Goal: Information Seeking & Learning: Learn about a topic

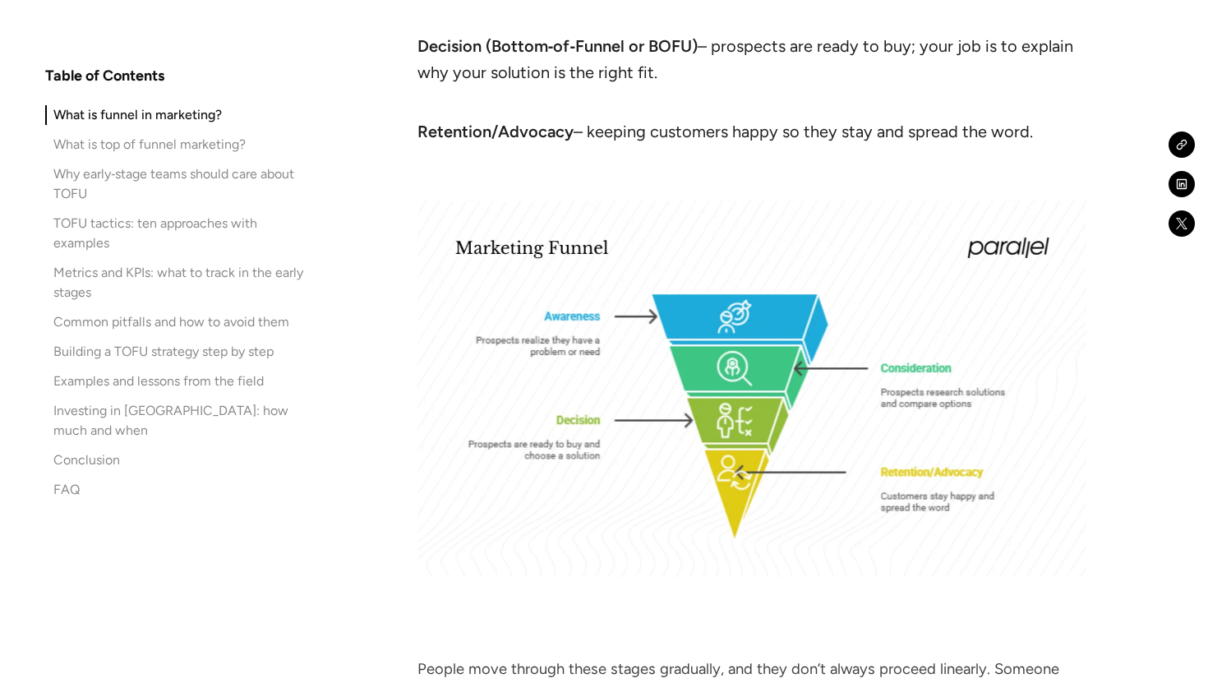
scroll to position [1790, 0]
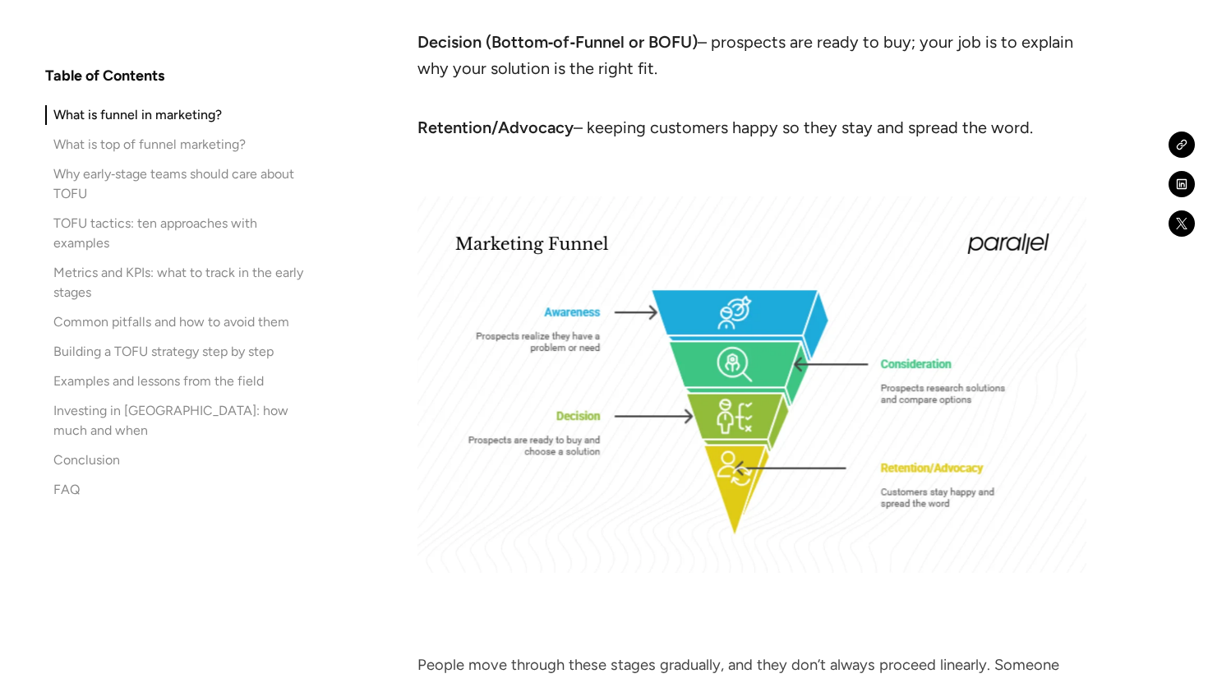
click at [877, 448] on img at bounding box center [751, 384] width 669 height 376
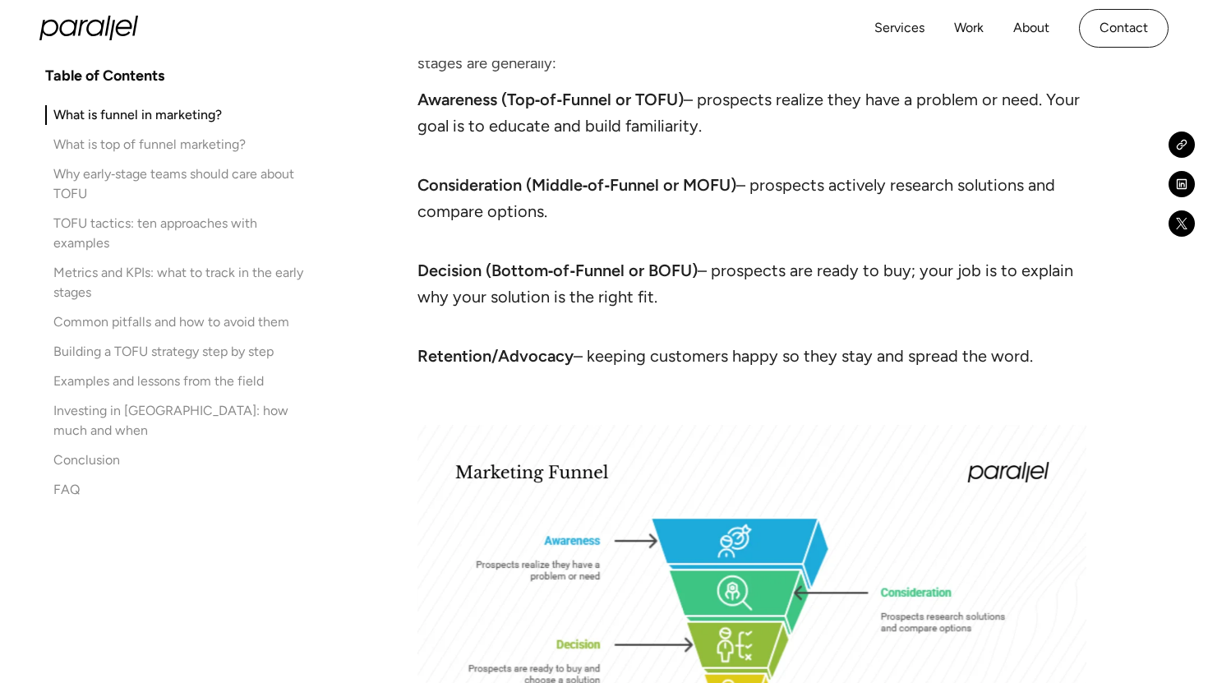
scroll to position [1507, 0]
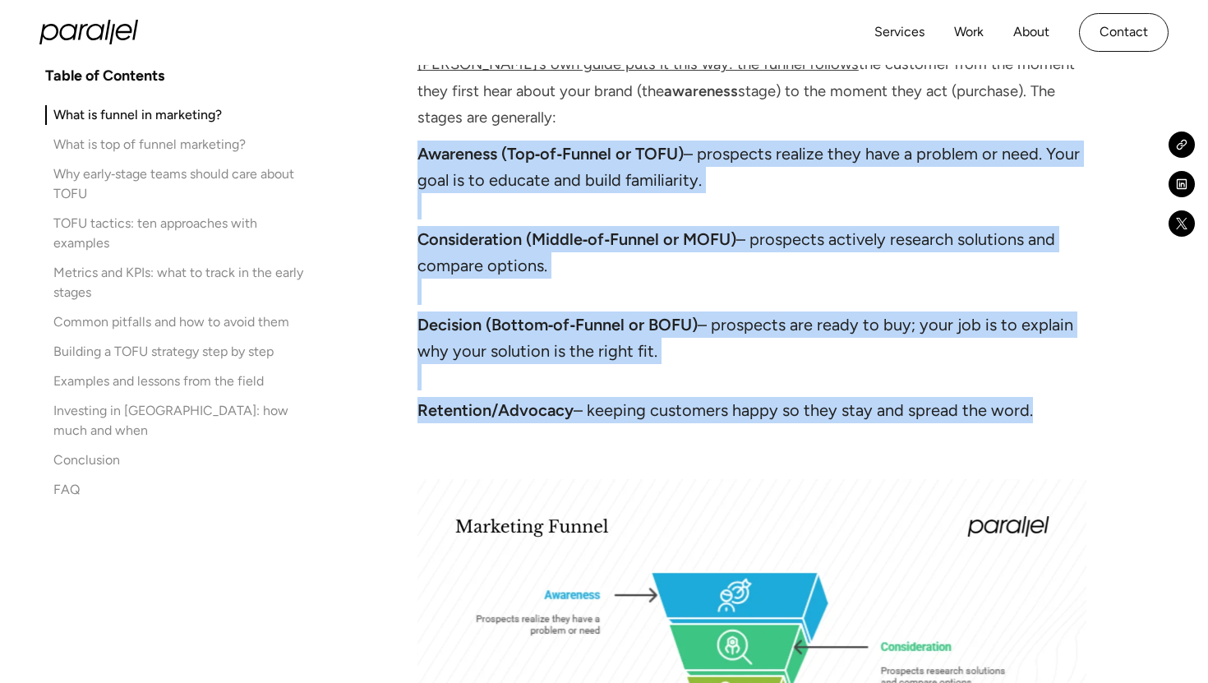
drag, startPoint x: 415, startPoint y: 127, endPoint x: 467, endPoint y: 421, distance: 298.8
copy ul "Awareness (Top‑of‑Funnel or TOFU) – prospects realize they have a problem or ne…"
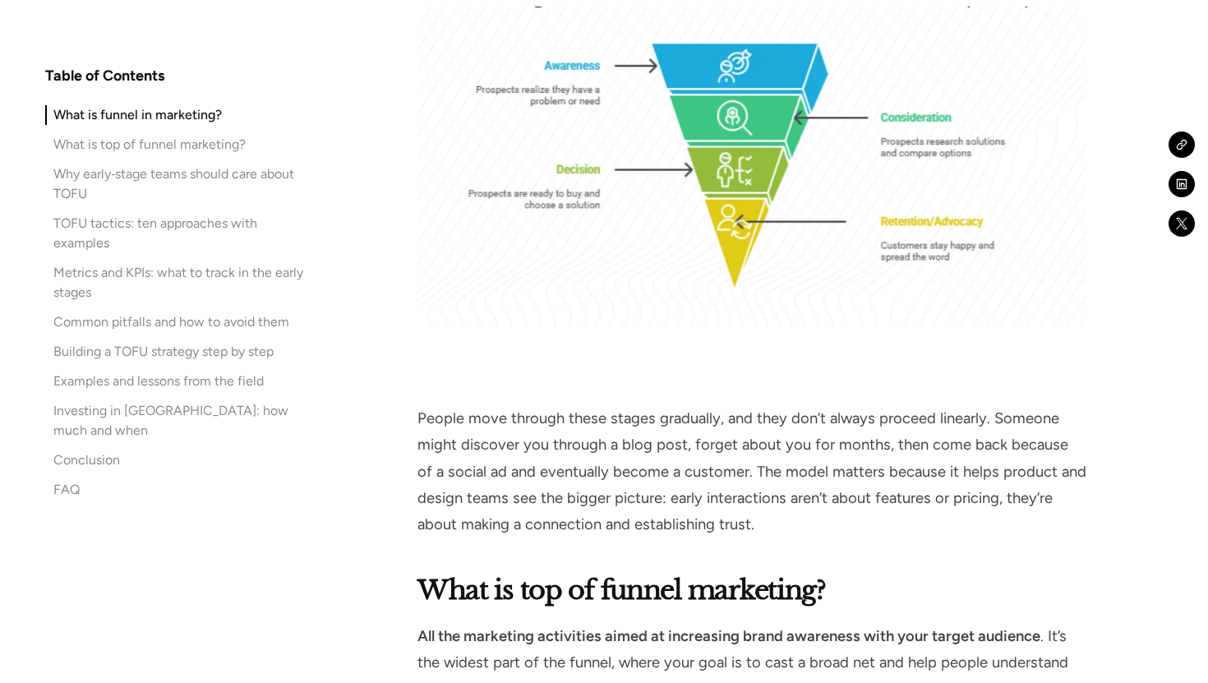
scroll to position [2176, 0]
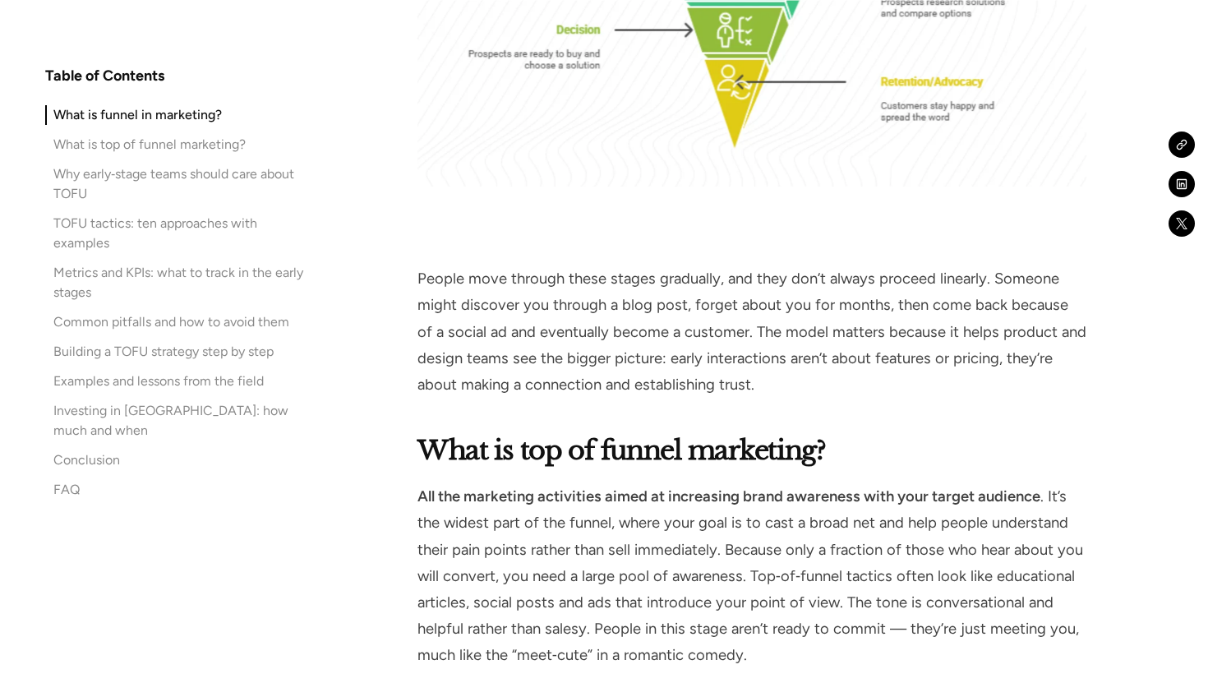
click at [686, 301] on p "People move through these stages gradually, and they don’t always proceed linea…" at bounding box center [751, 331] width 669 height 132
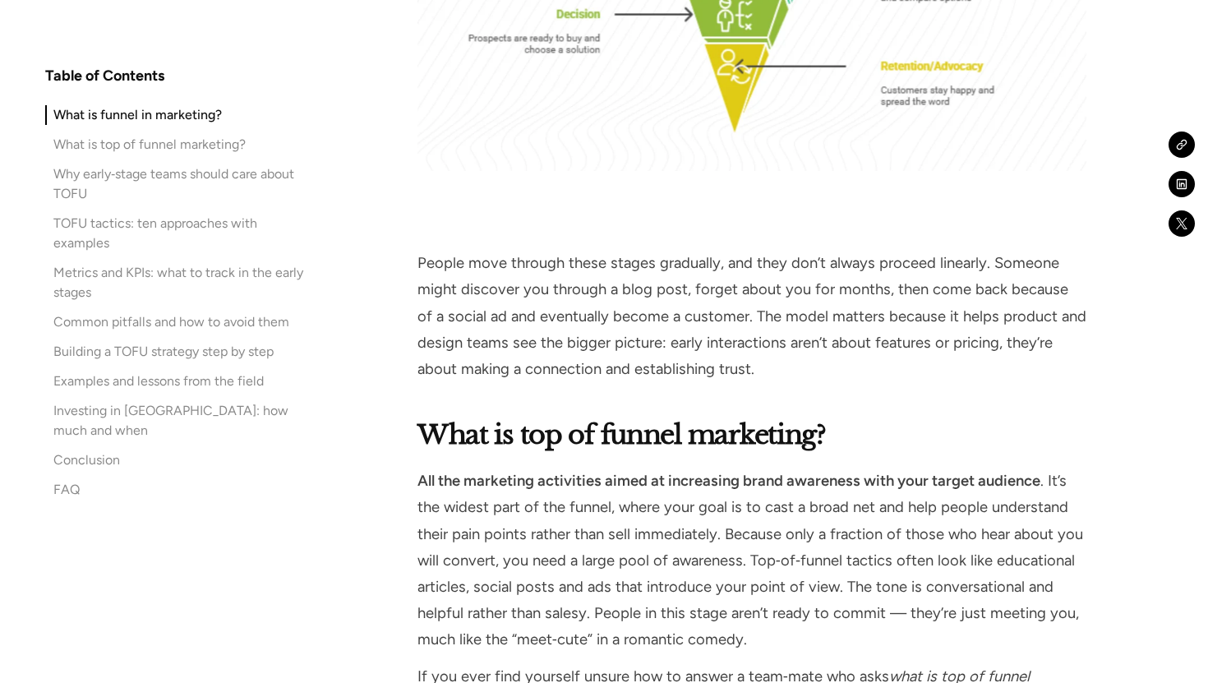
scroll to position [2196, 0]
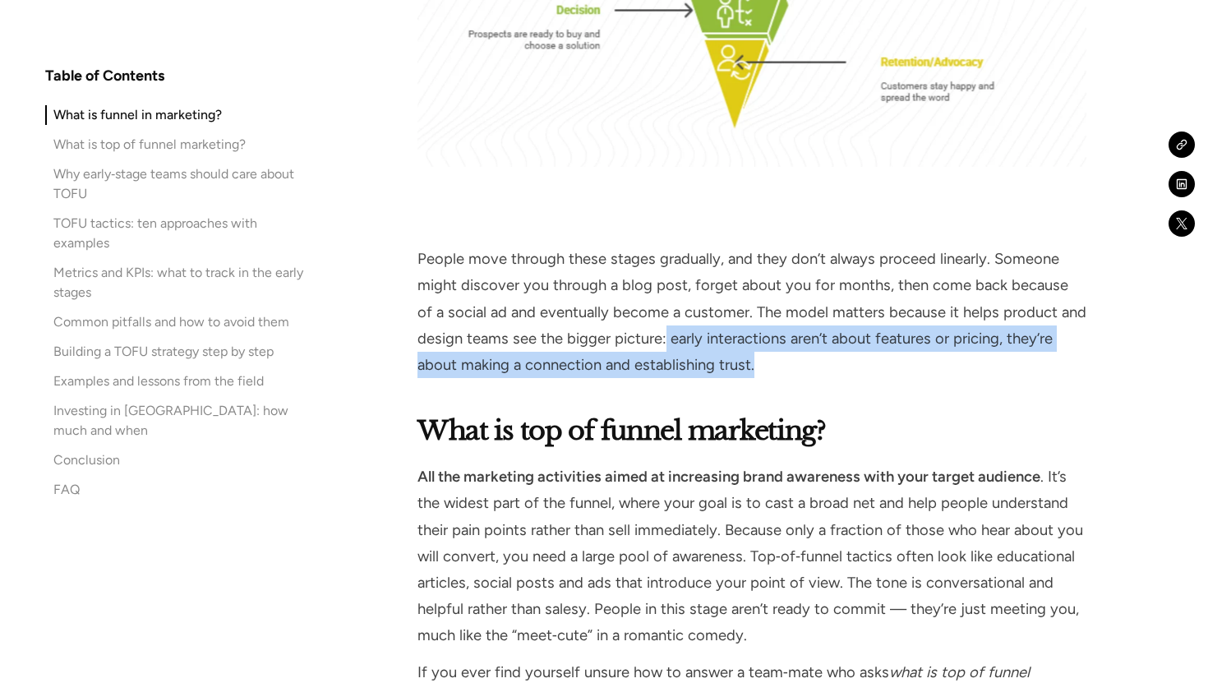
drag, startPoint x: 664, startPoint y: 318, endPoint x: 913, endPoint y: 334, distance: 250.3
click at [913, 335] on p "People move through these stages gradually, and they don’t always proceed linea…" at bounding box center [751, 312] width 669 height 132
copy p "early interactions aren’t about features or pricing, they’re about making a con…"
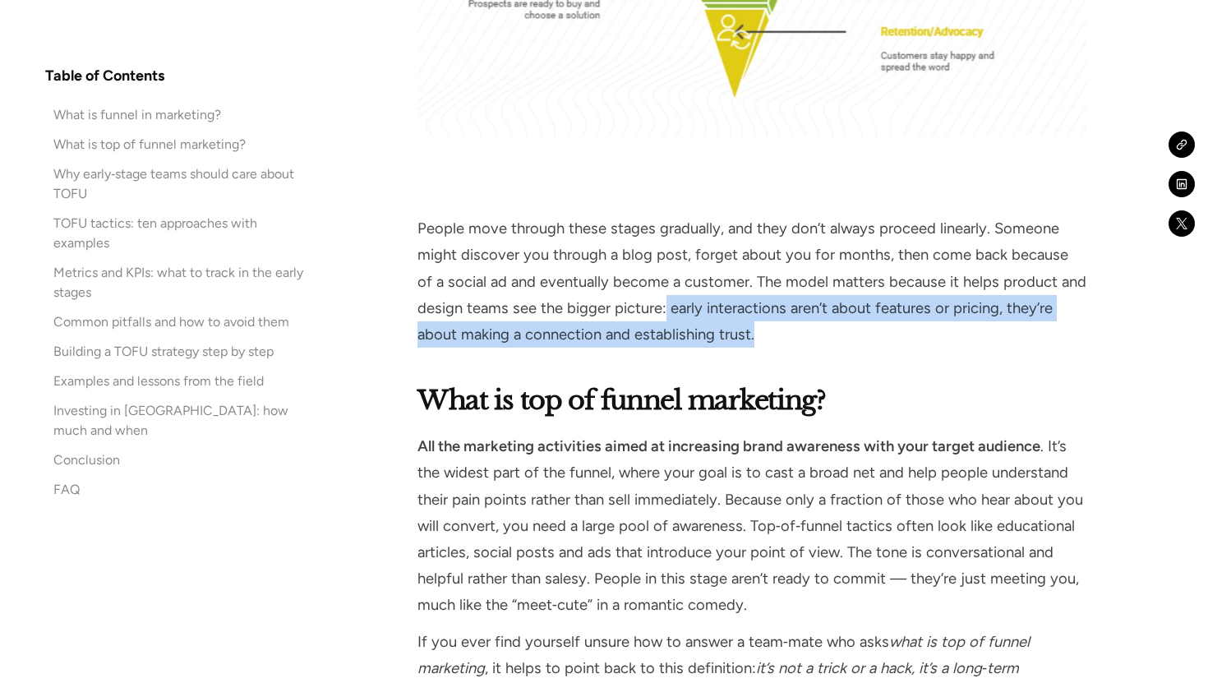
scroll to position [2227, 0]
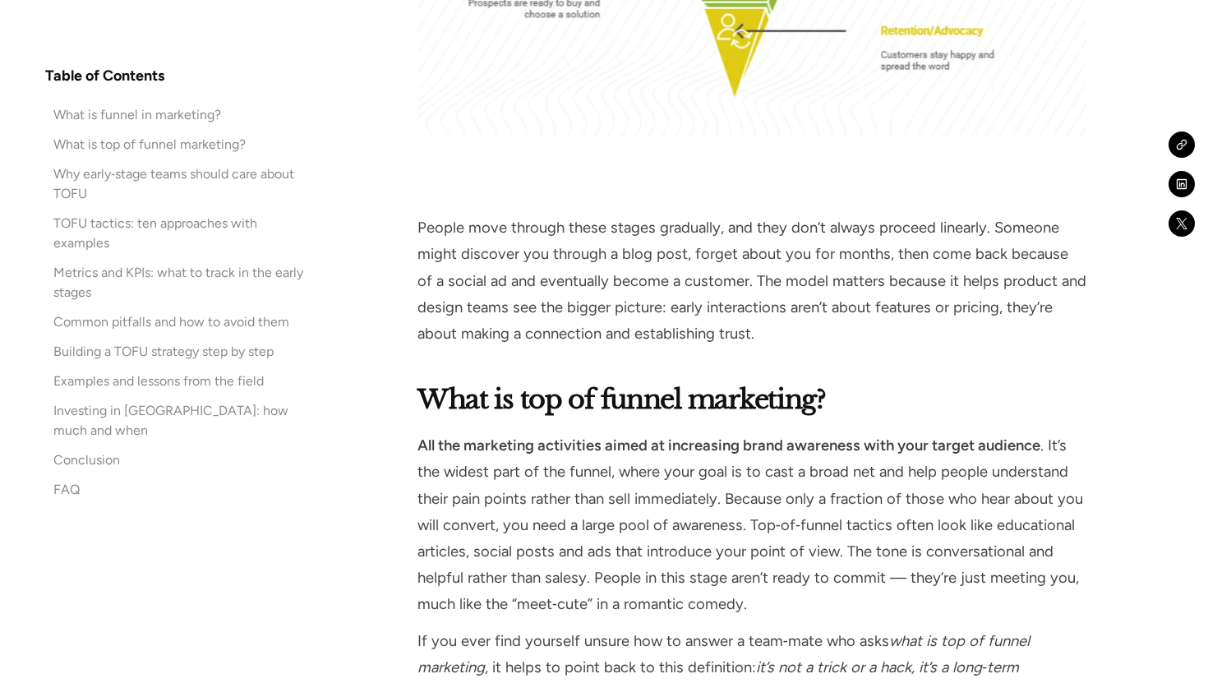
click at [833, 515] on p "All the marketing activities aimed at increasing brand awareness with your targ…" at bounding box center [751, 524] width 669 height 185
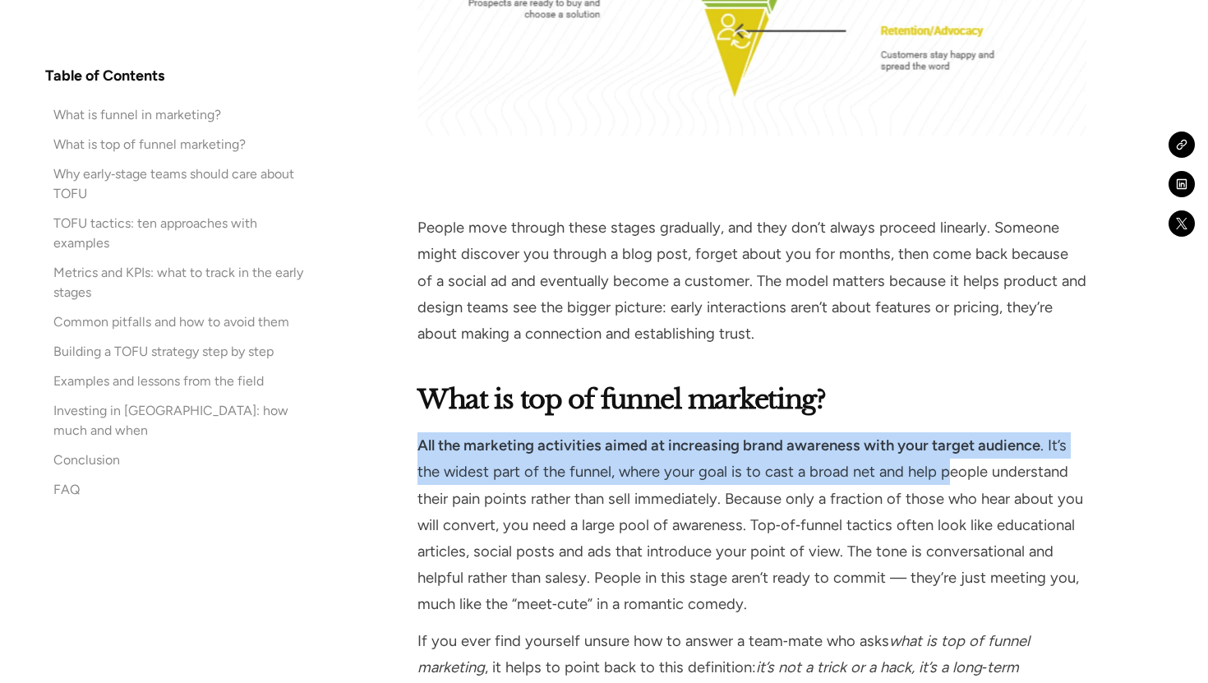
scroll to position [2228, 0]
drag, startPoint x: 419, startPoint y: 422, endPoint x: 981, endPoint y: 443, distance: 562.3
click at [981, 443] on p "All the marketing activities aimed at increasing brand awareness with your targ…" at bounding box center [751, 523] width 669 height 185
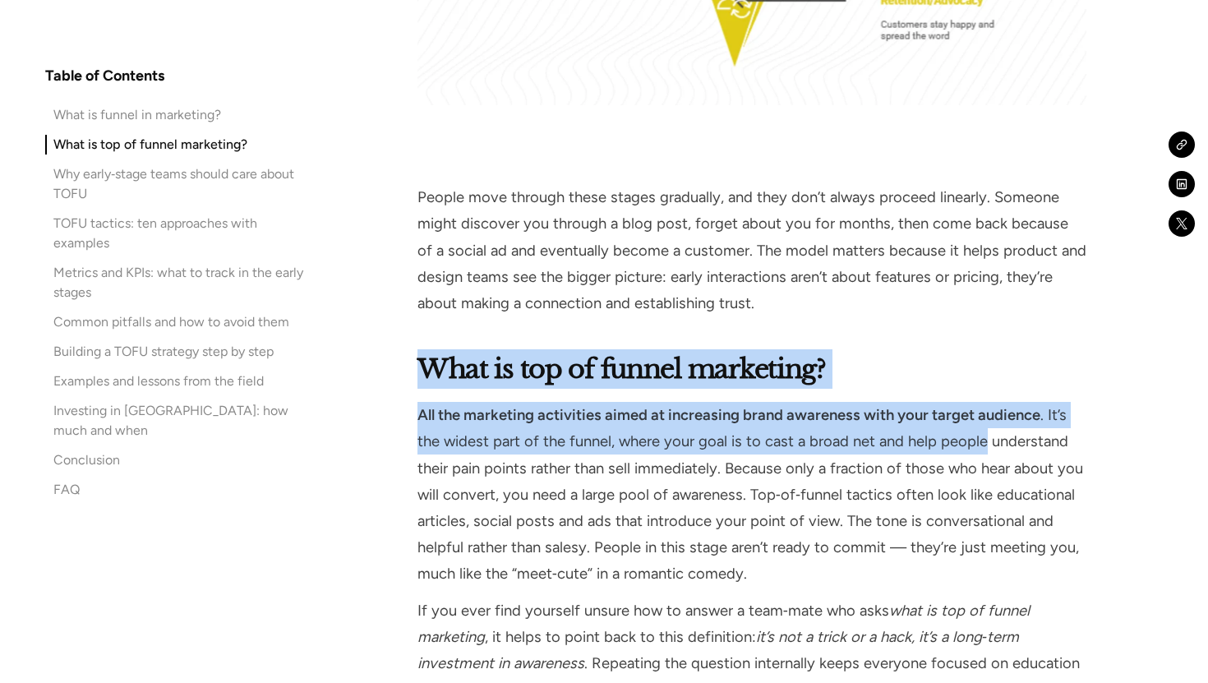
scroll to position [2261, 0]
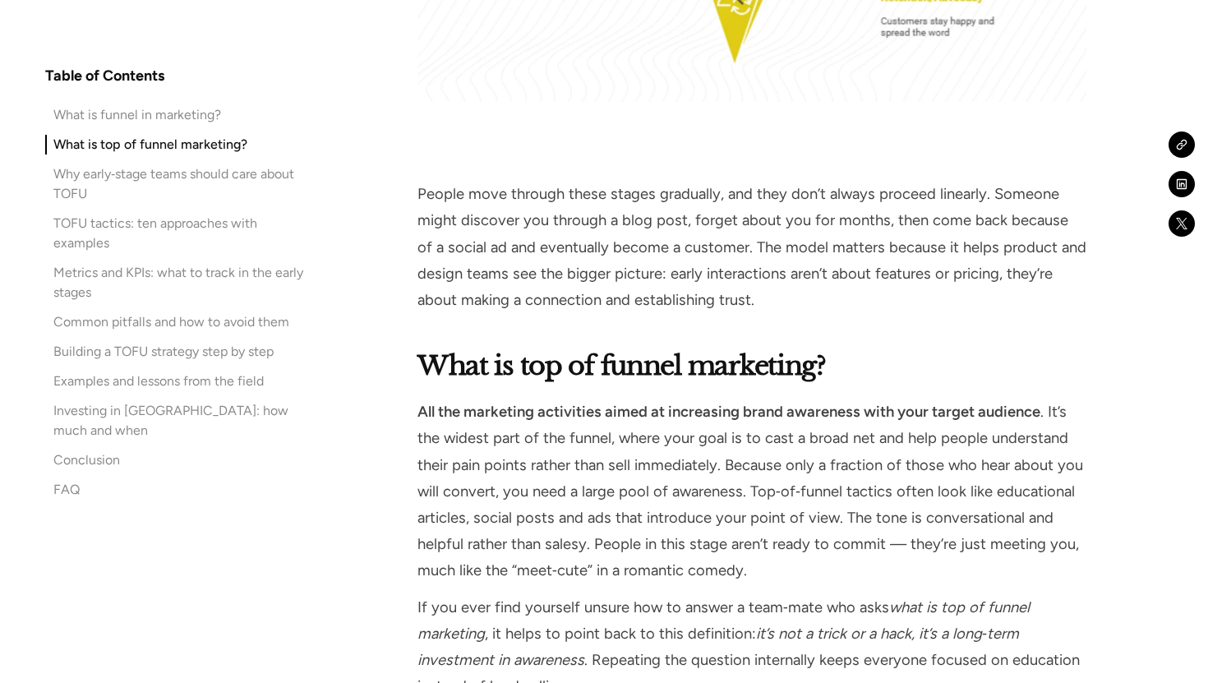
click at [922, 429] on p "All the marketing activities aimed at increasing brand awareness with your targ…" at bounding box center [751, 490] width 669 height 185
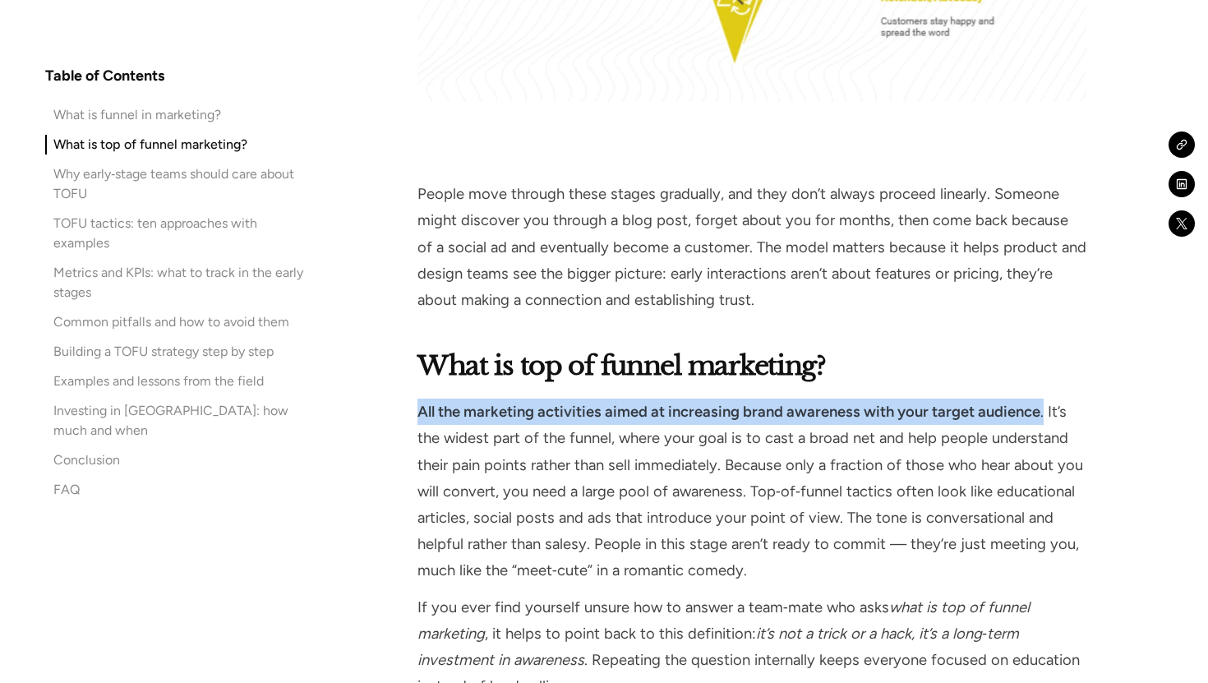
drag, startPoint x: 408, startPoint y: 388, endPoint x: 1042, endPoint y: 384, distance: 633.4
copy p "All the marketing activities aimed at increasing brand awareness with your targ…"
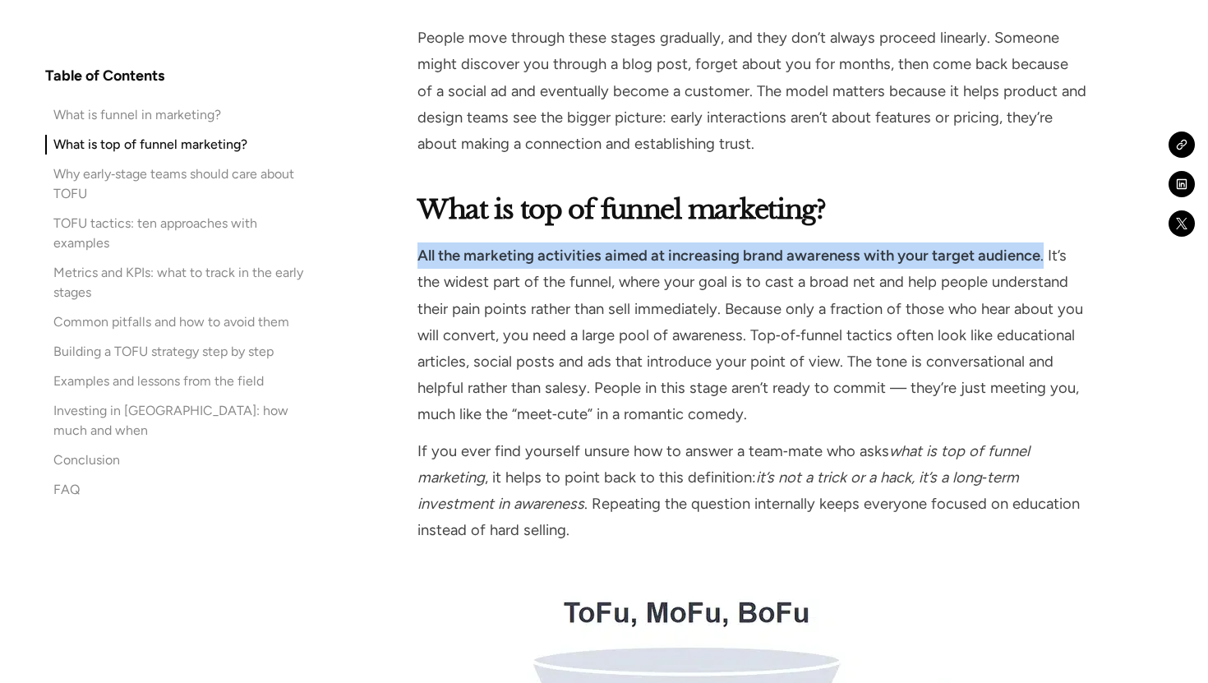
scroll to position [2447, 0]
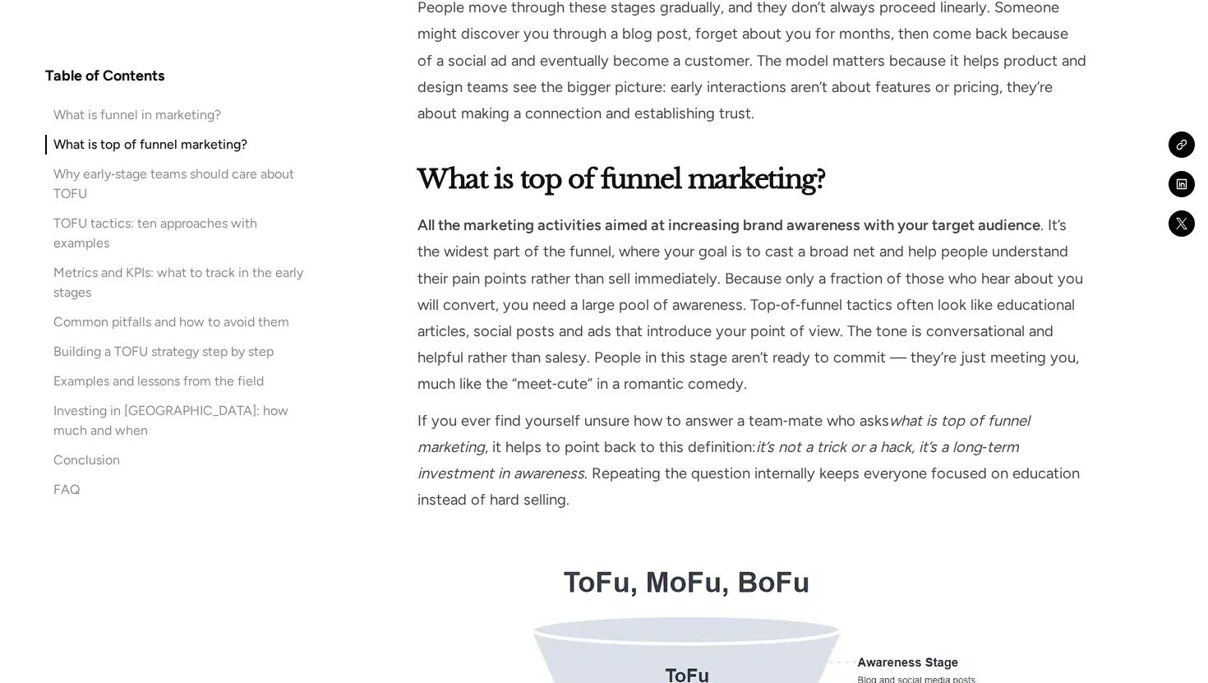
click at [736, 246] on p "All the marketing activities aimed at increasing brand awareness with your targ…" at bounding box center [751, 304] width 669 height 185
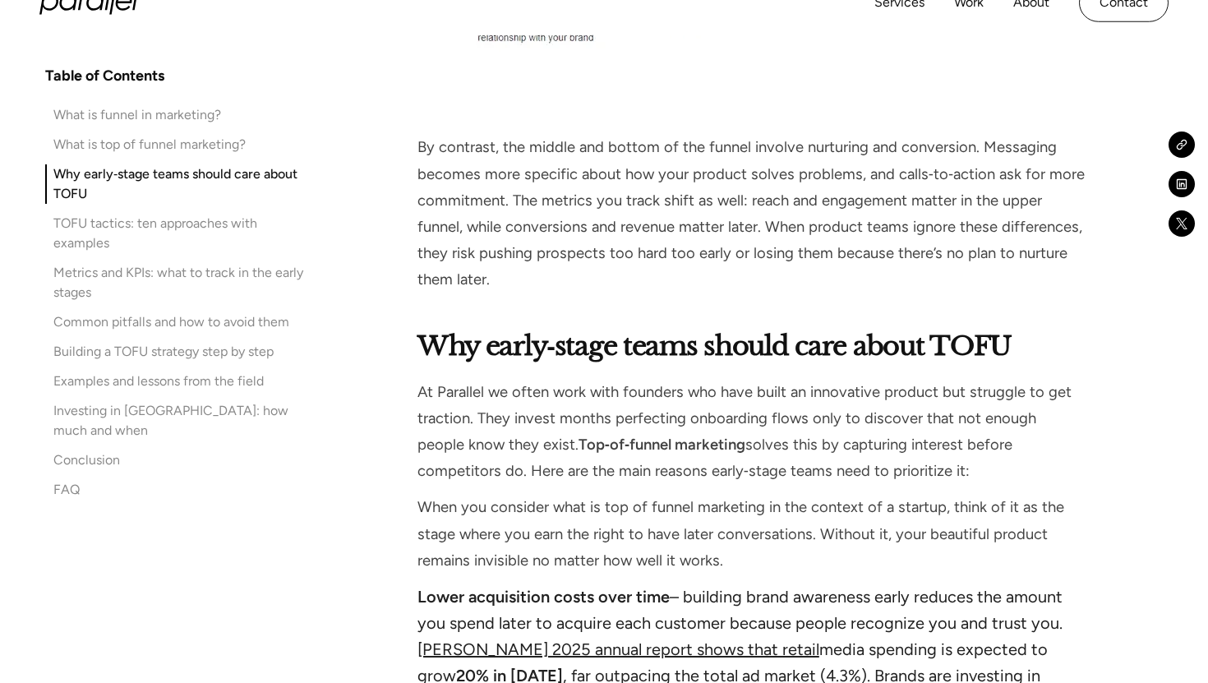
scroll to position [3361, 0]
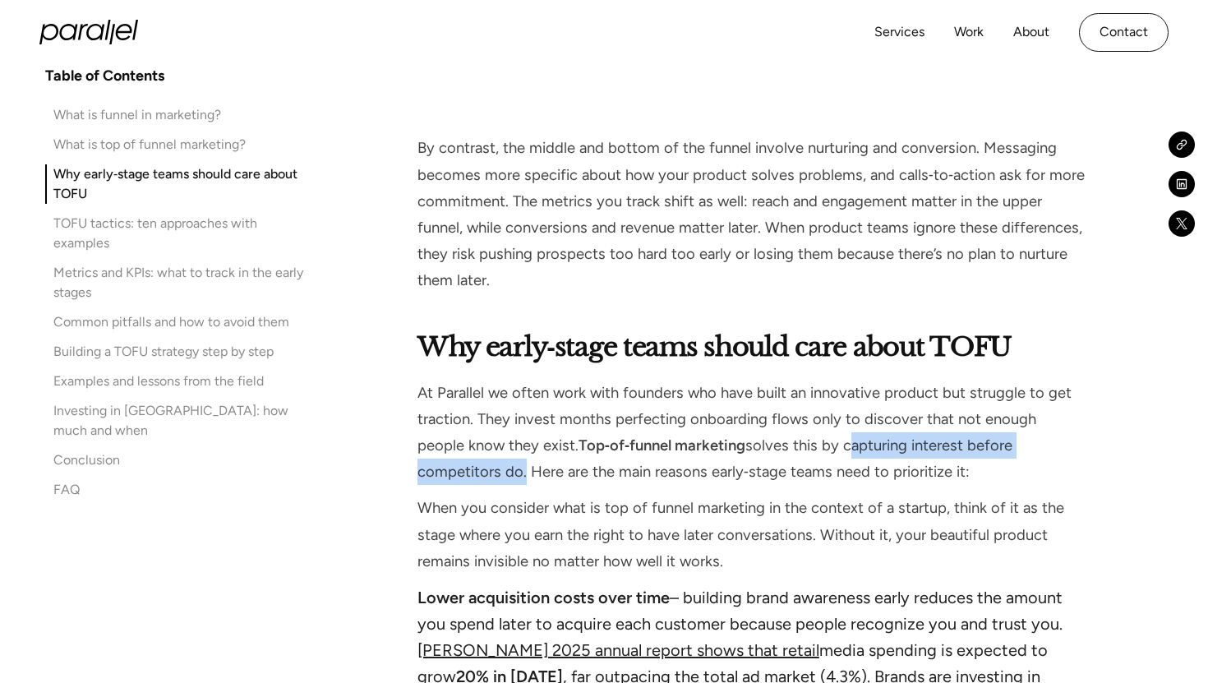
drag, startPoint x: 795, startPoint y: 420, endPoint x: 1074, endPoint y: 419, distance: 278.5
click at [1074, 419] on p "At Parallel we often work with founders who have built an innovative product bu…" at bounding box center [751, 433] width 669 height 106
copy p "capturing interest before competitors do"
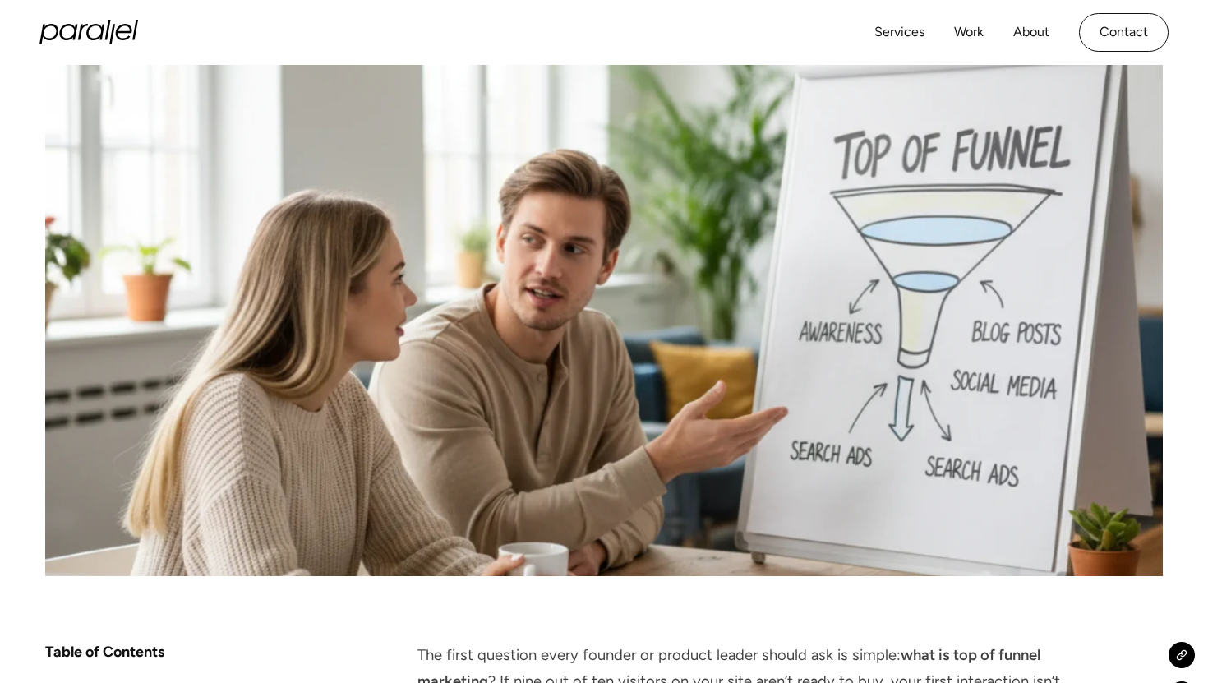
scroll to position [0, 0]
